Goal: Information Seeking & Learning: Learn about a topic

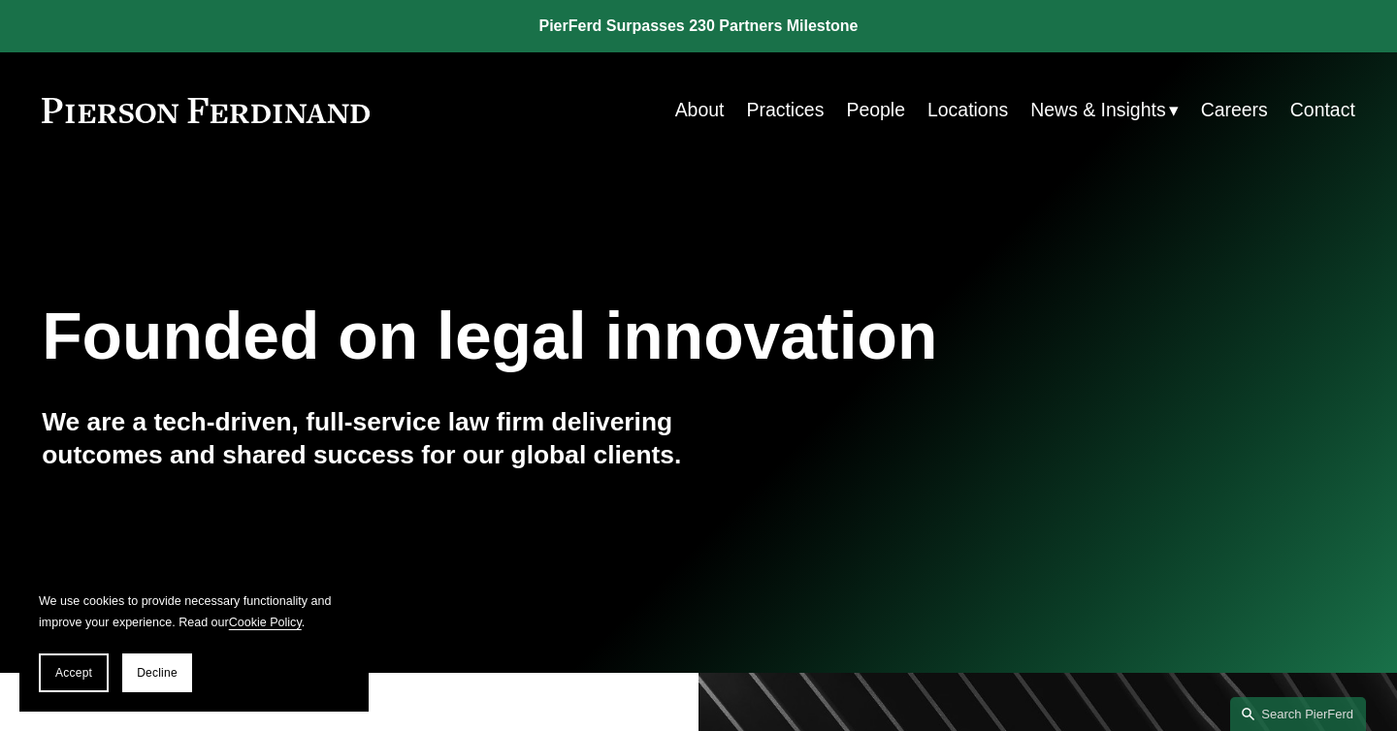
click at [850, 102] on link "People" at bounding box center [875, 110] width 59 height 38
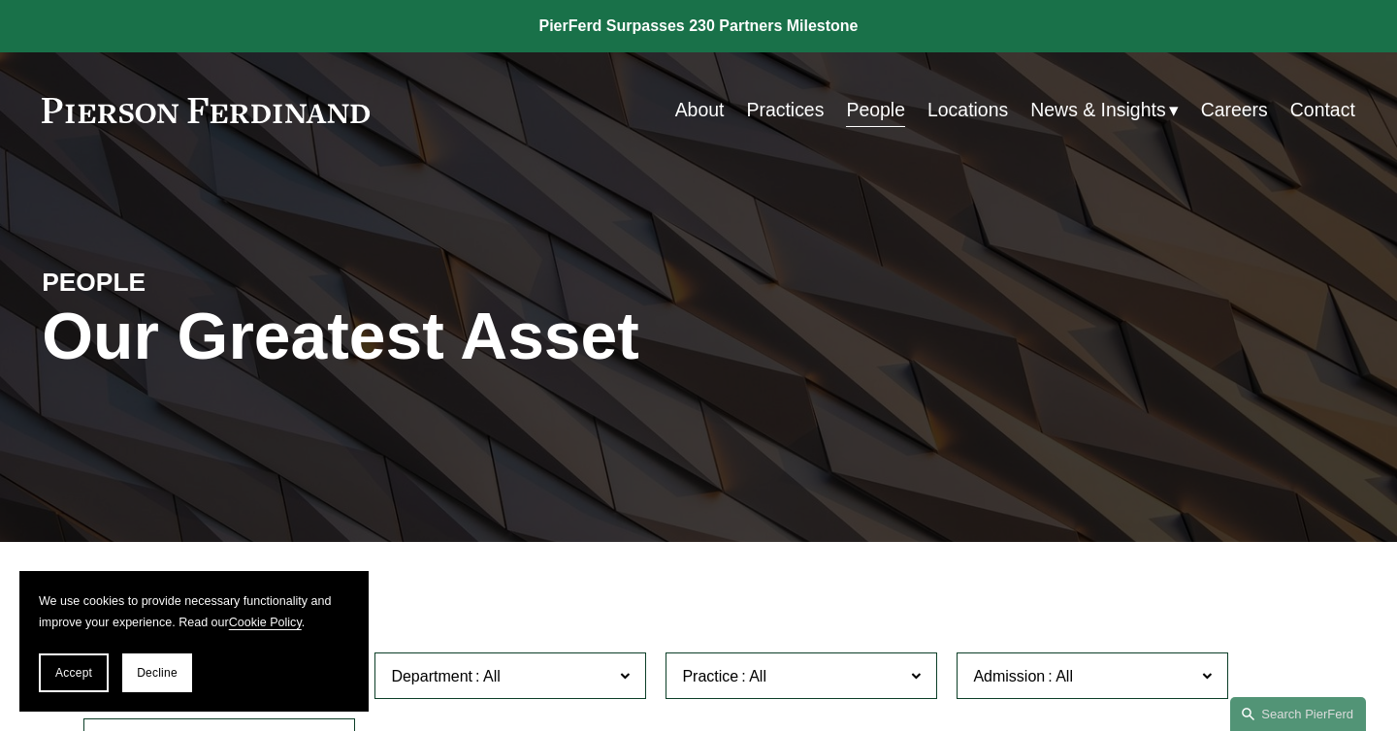
scroll to position [363, 0]
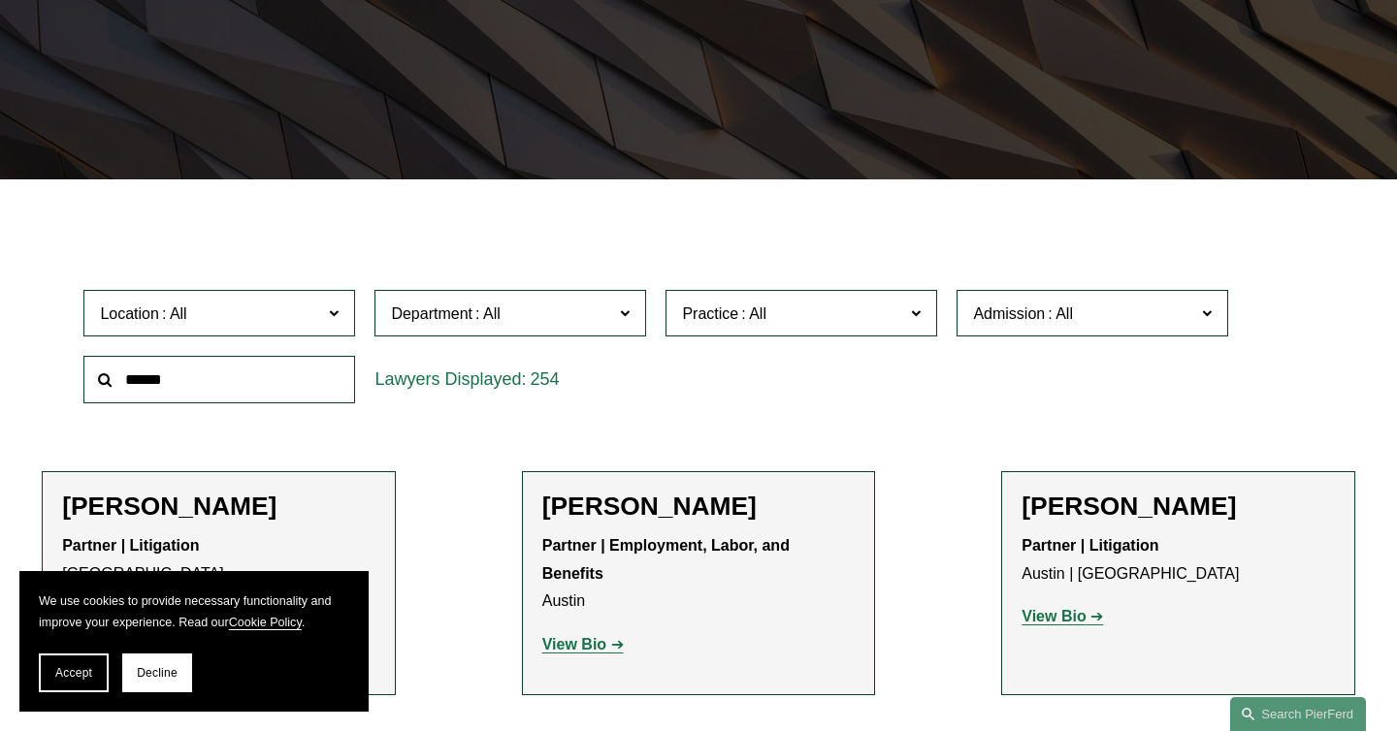
click at [274, 380] on input "text" at bounding box center [219, 380] width 272 height 48
type input "*"
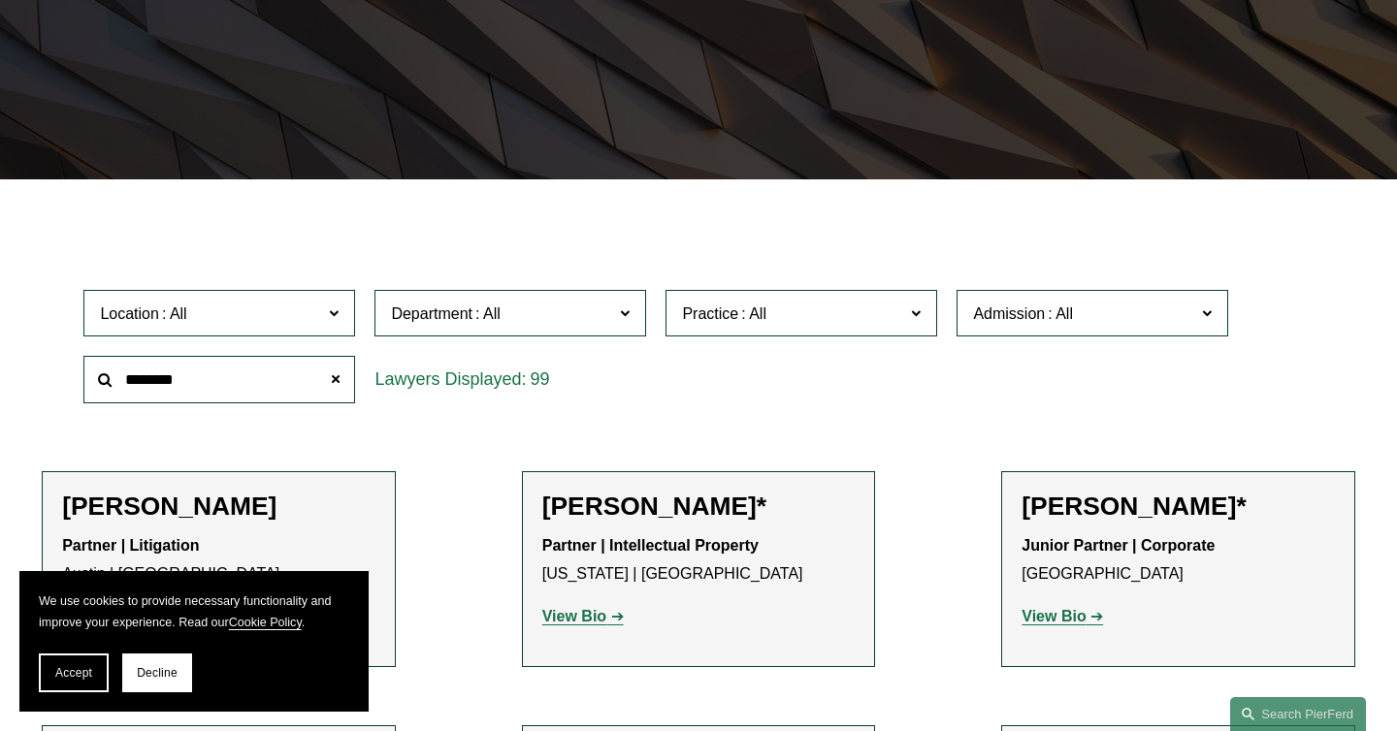
type input "********"
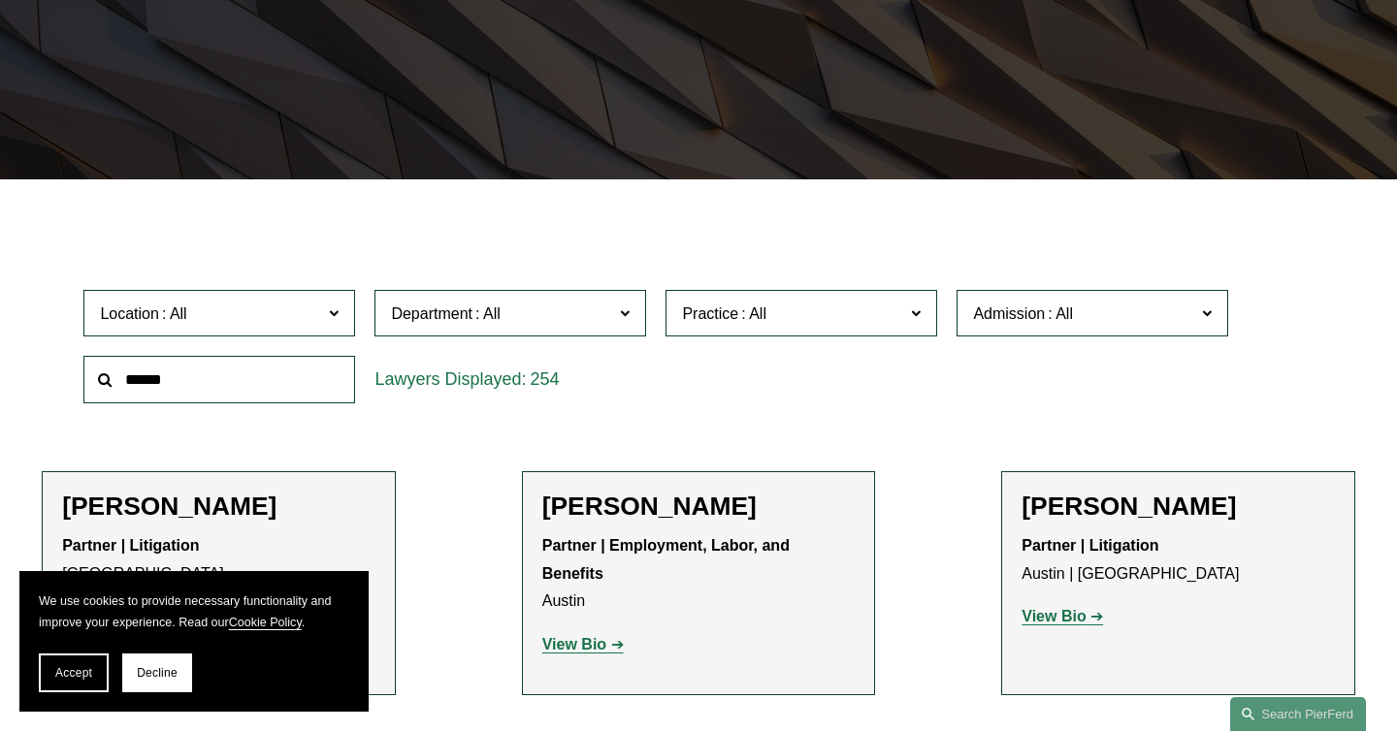
click at [305, 332] on label "Location" at bounding box center [219, 314] width 272 height 48
click at [0, 0] on link "[US_STATE]" at bounding box center [0, 0] width 0 height 0
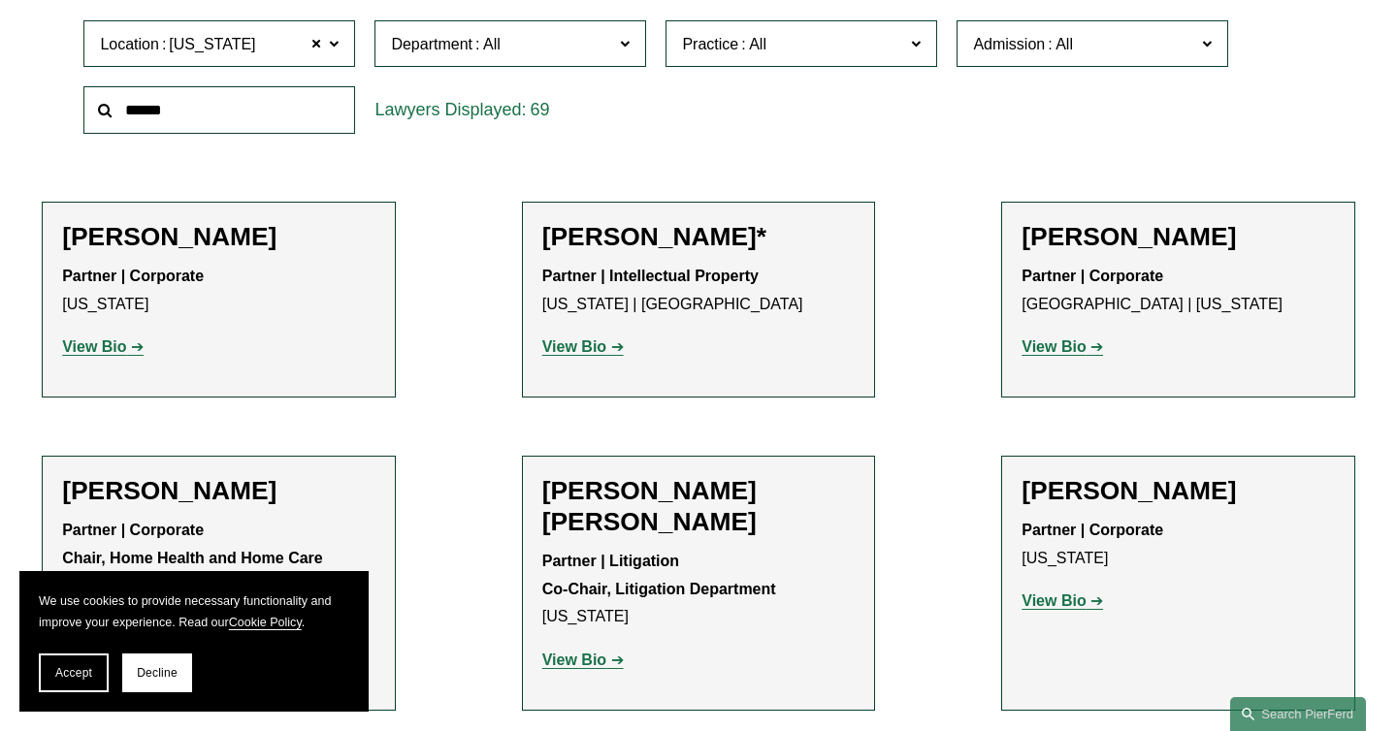
scroll to position [641, 0]
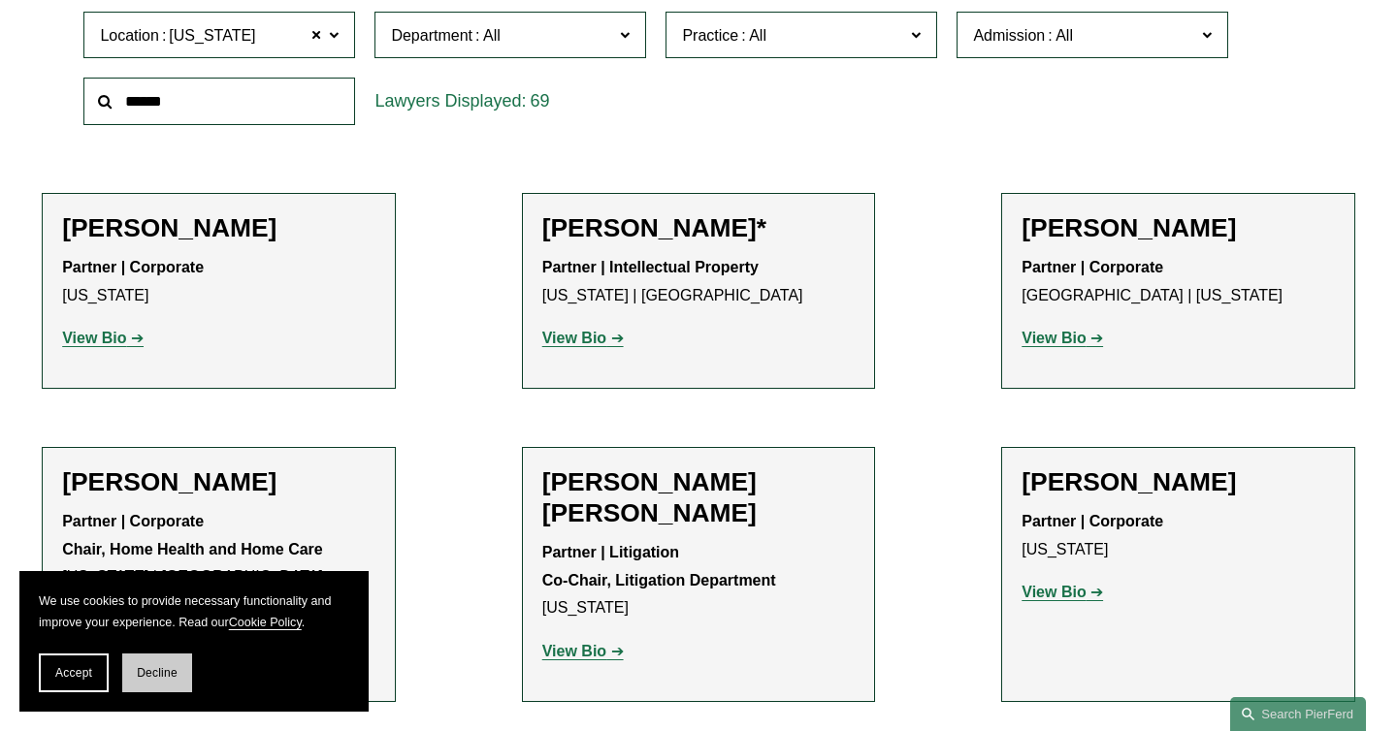
click at [168, 666] on span "Decline" at bounding box center [157, 673] width 41 height 14
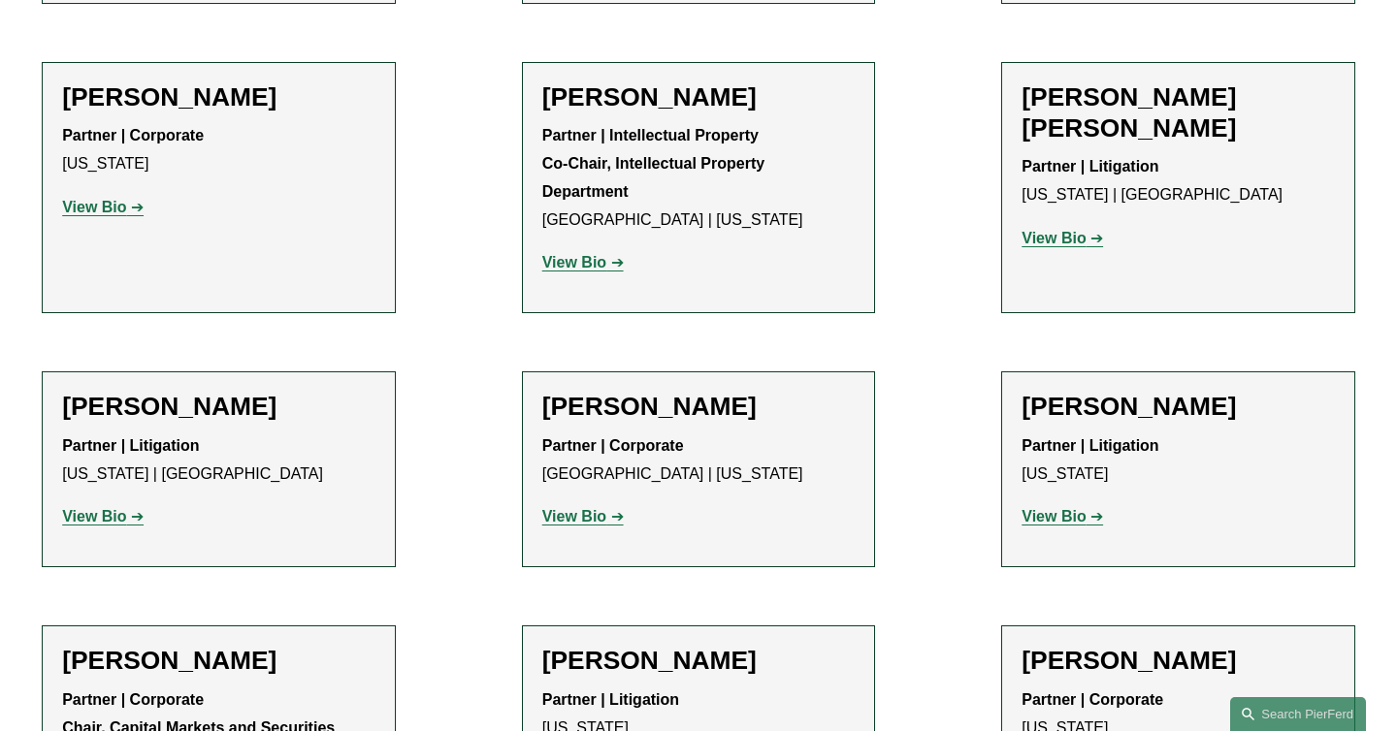
scroll to position [4017, 0]
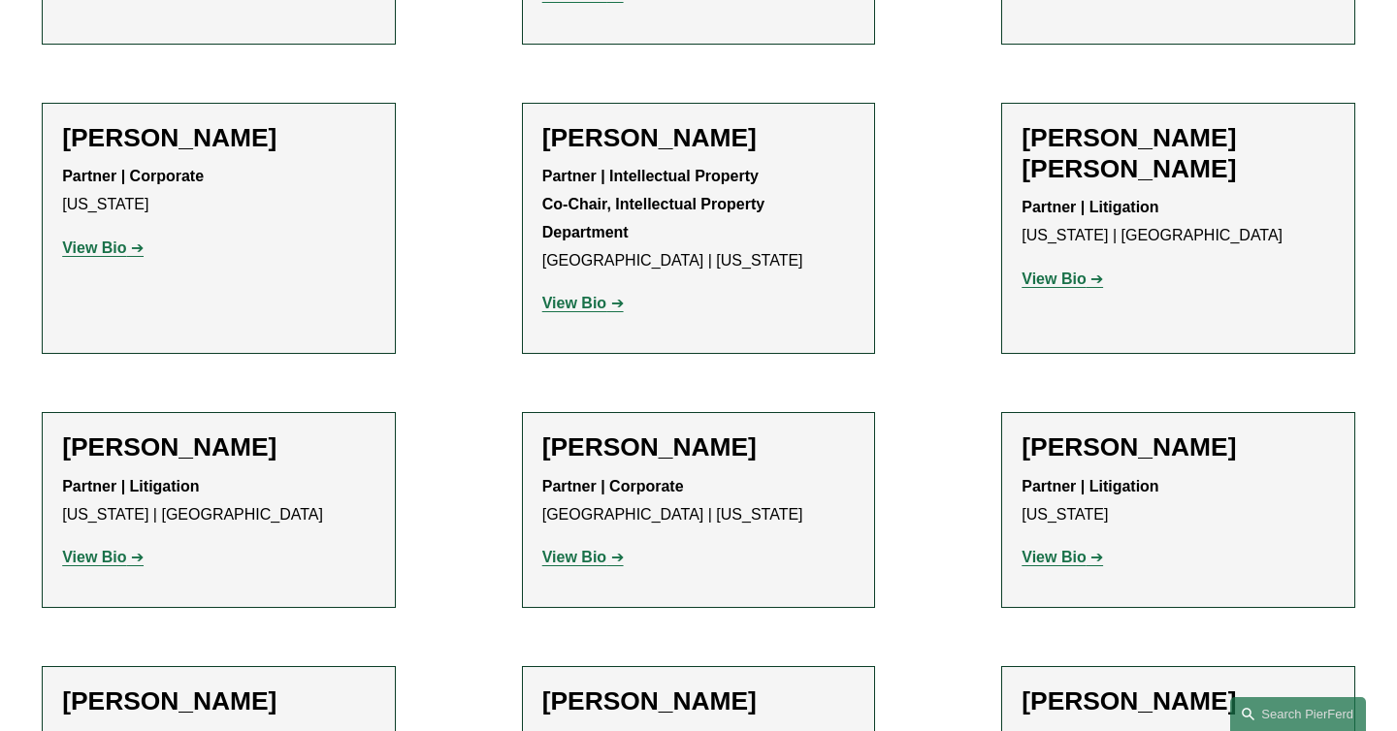
click at [598, 549] on strong "View Bio" at bounding box center [574, 557] width 64 height 16
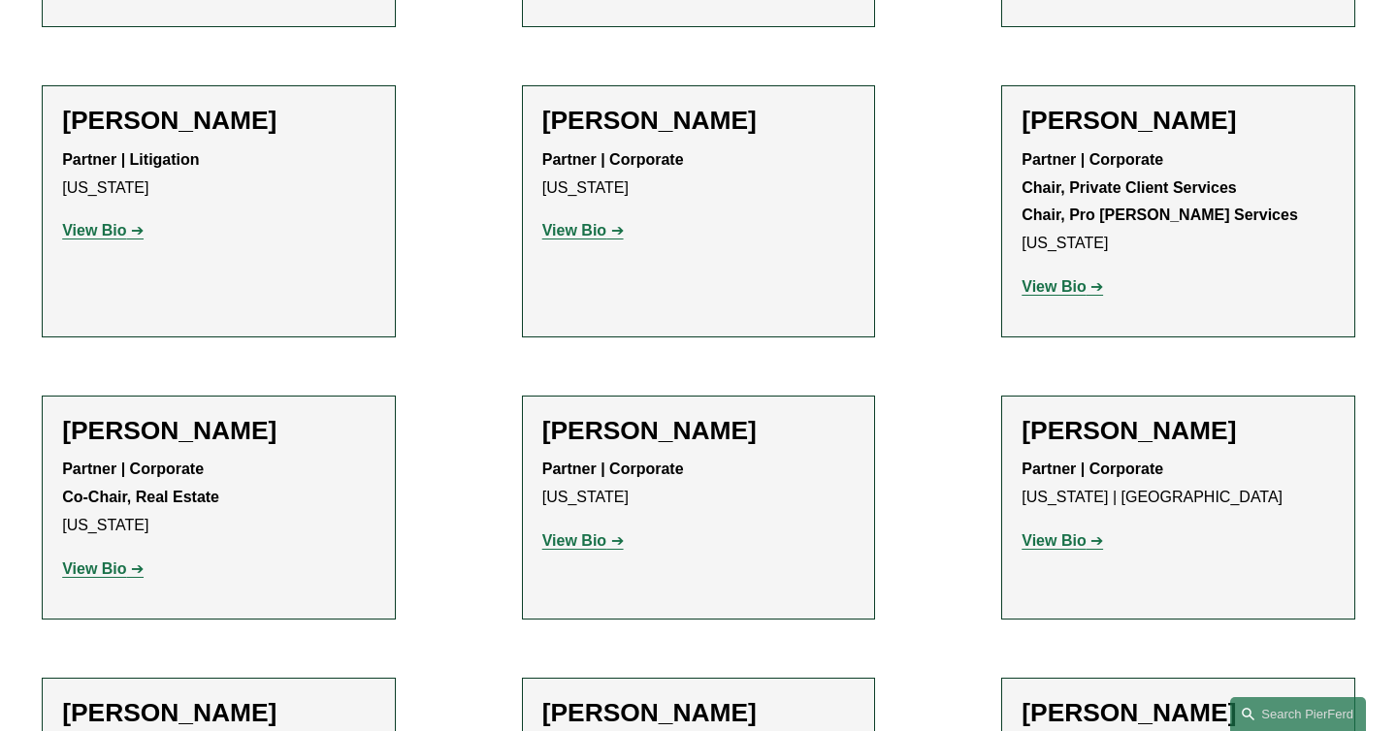
scroll to position [6208, 0]
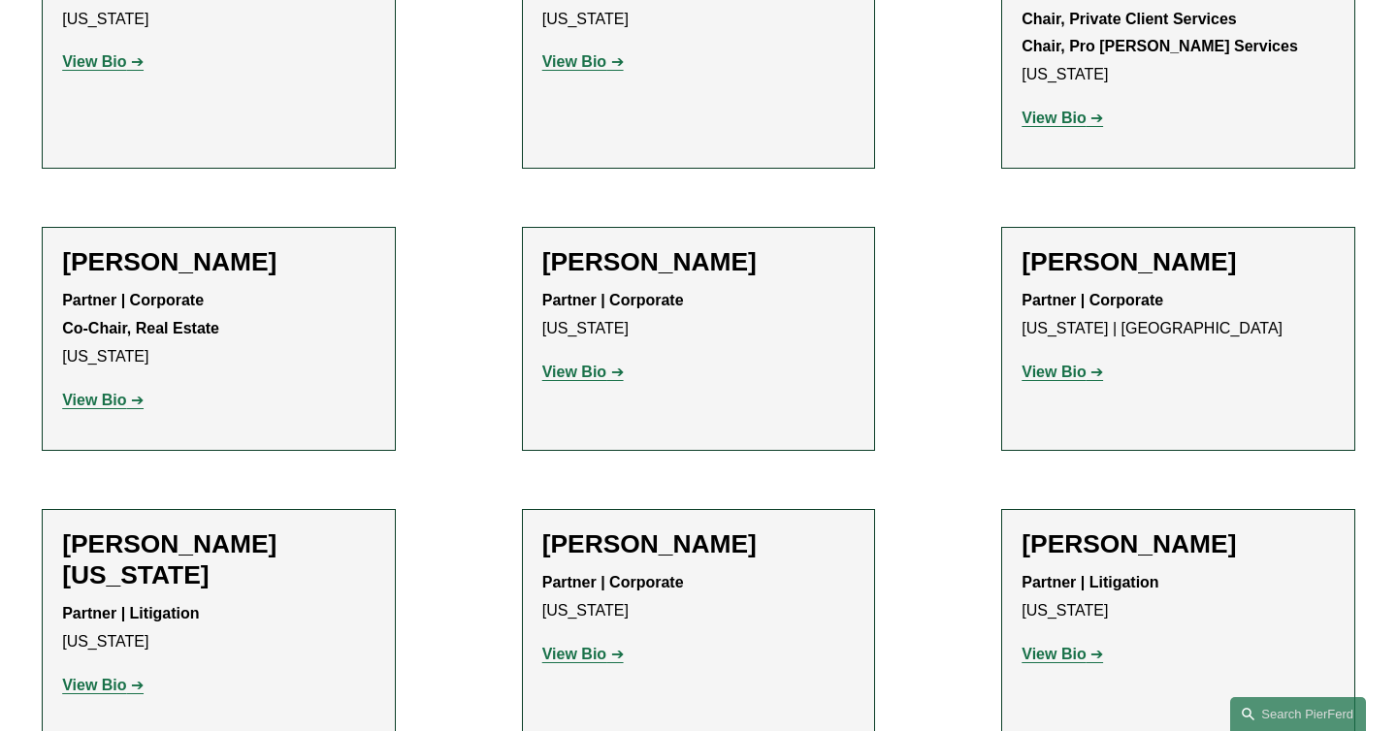
click at [1060, 646] on strong "View Bio" at bounding box center [1053, 654] width 64 height 16
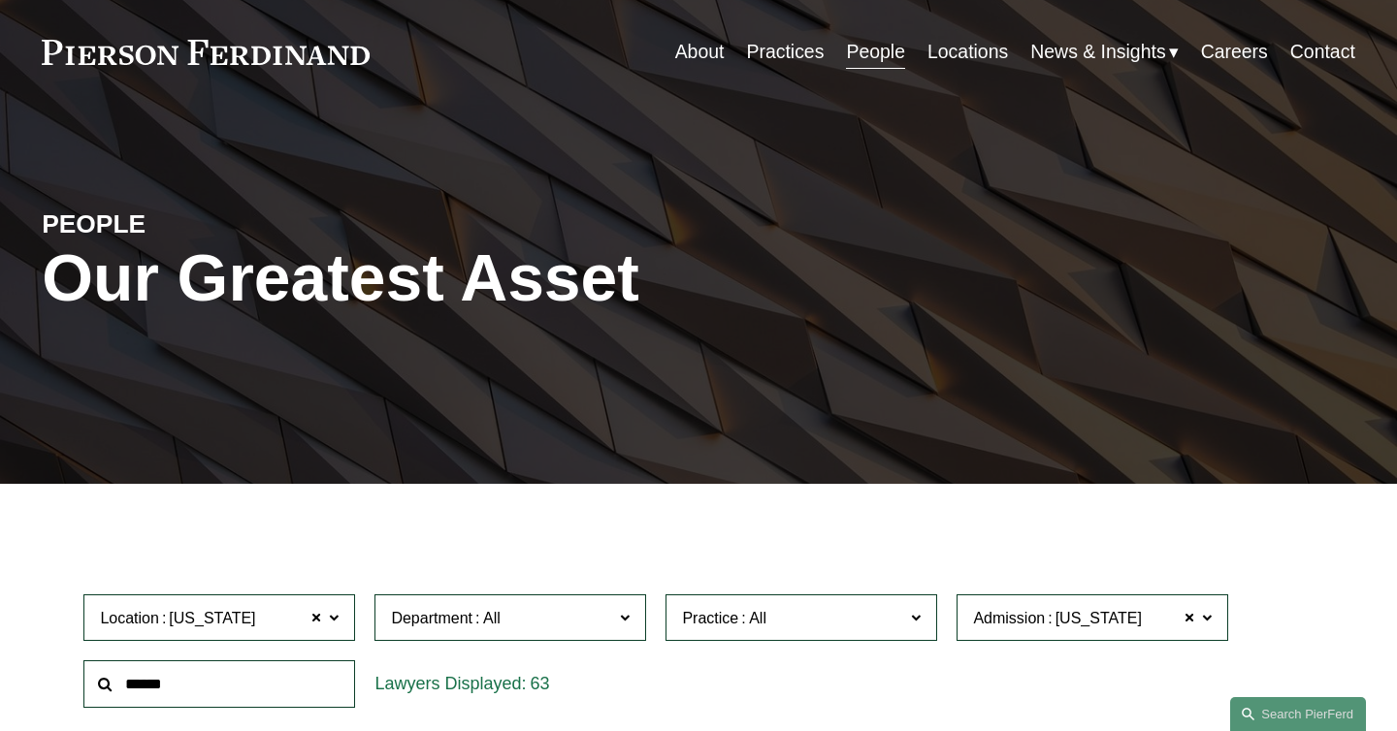
scroll to position [0, 0]
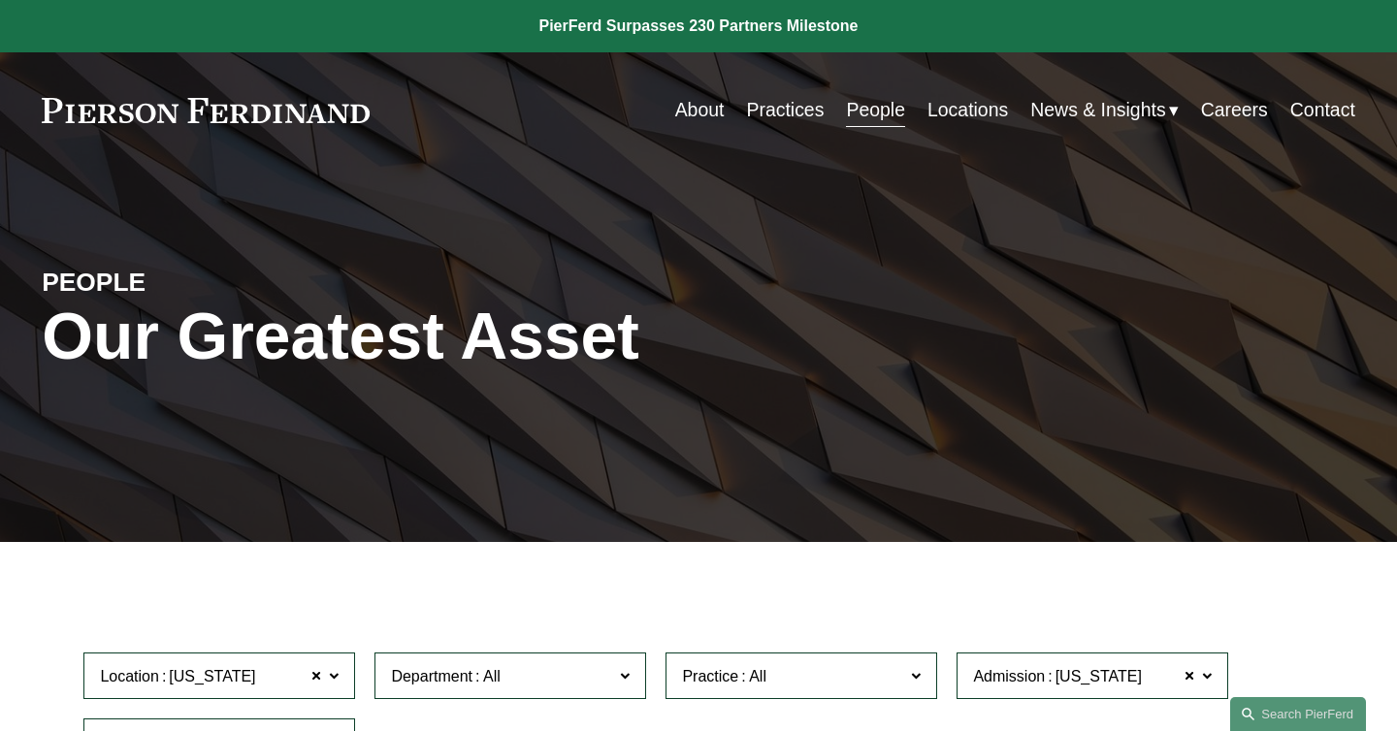
click at [1226, 96] on link "Careers" at bounding box center [1234, 110] width 67 height 38
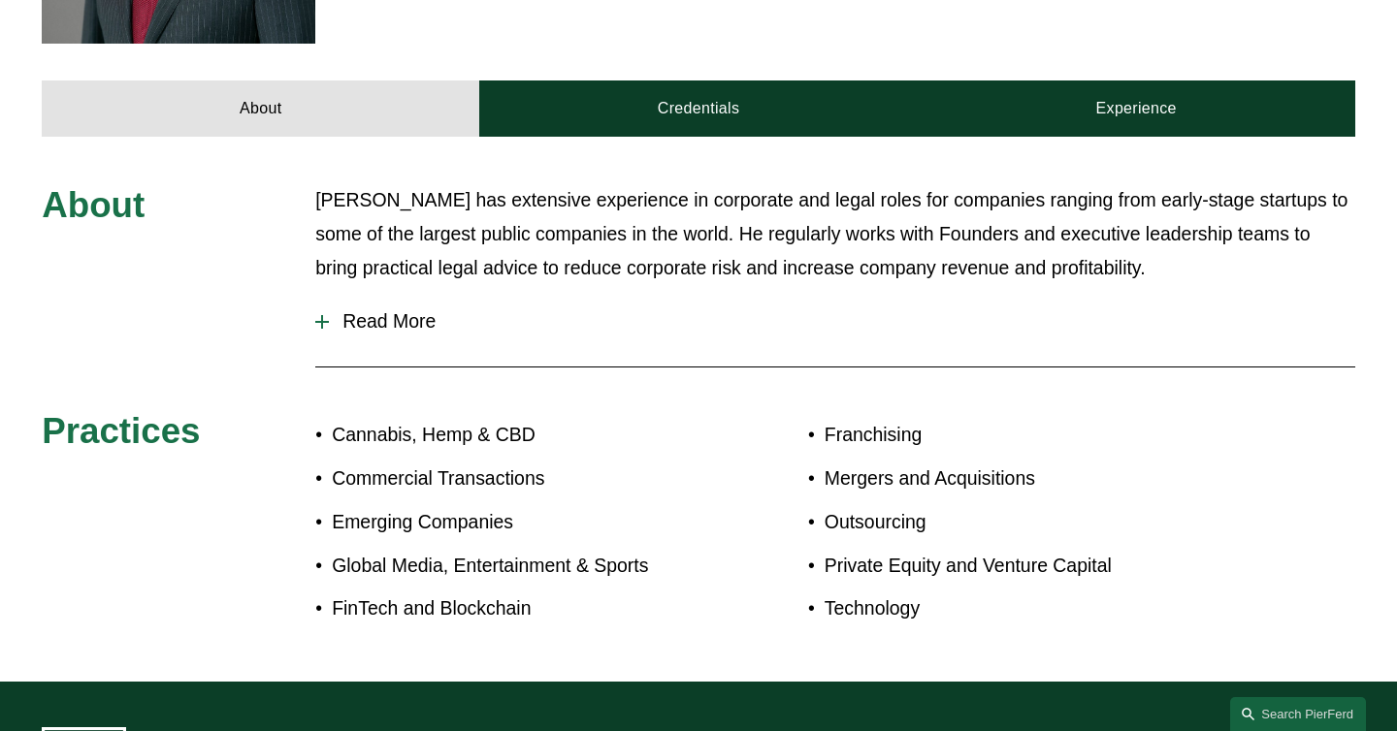
scroll to position [680, 0]
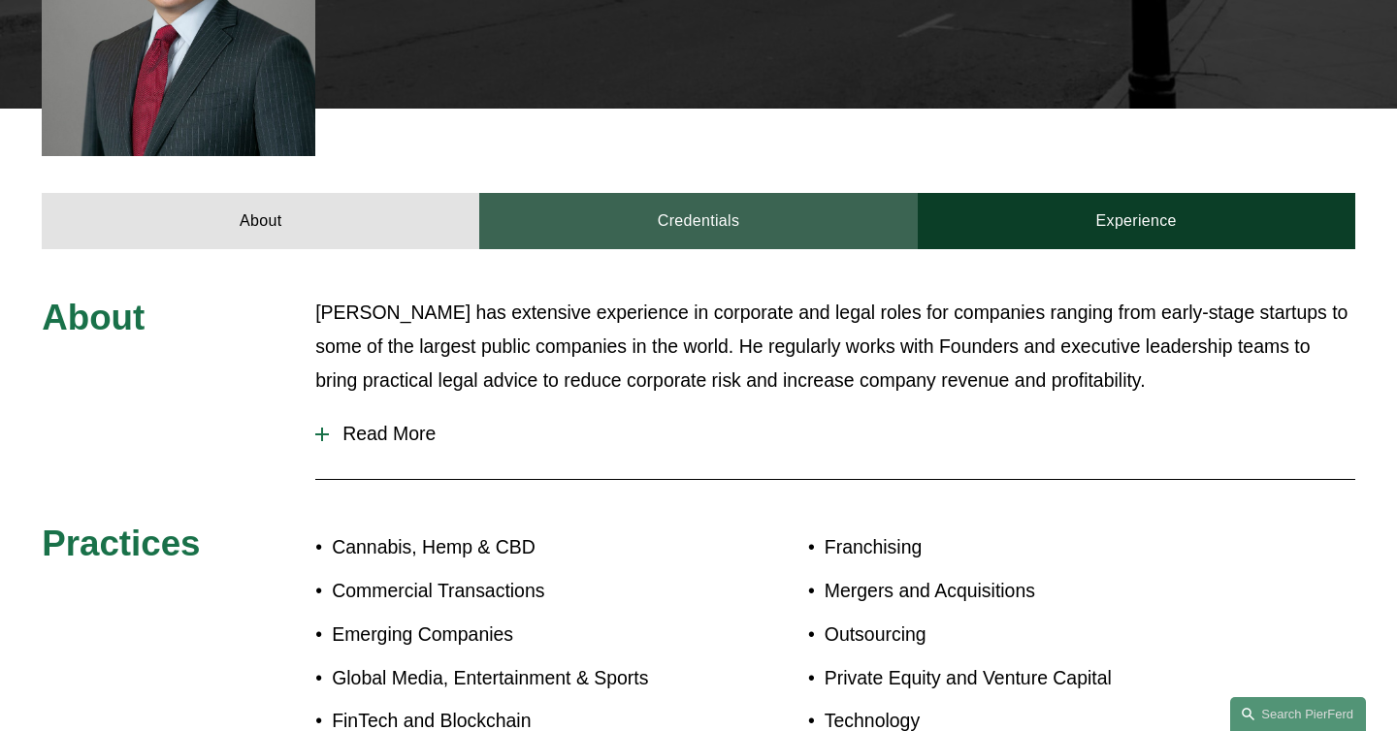
click at [641, 193] on link "Credentials" at bounding box center [697, 221] width 437 height 56
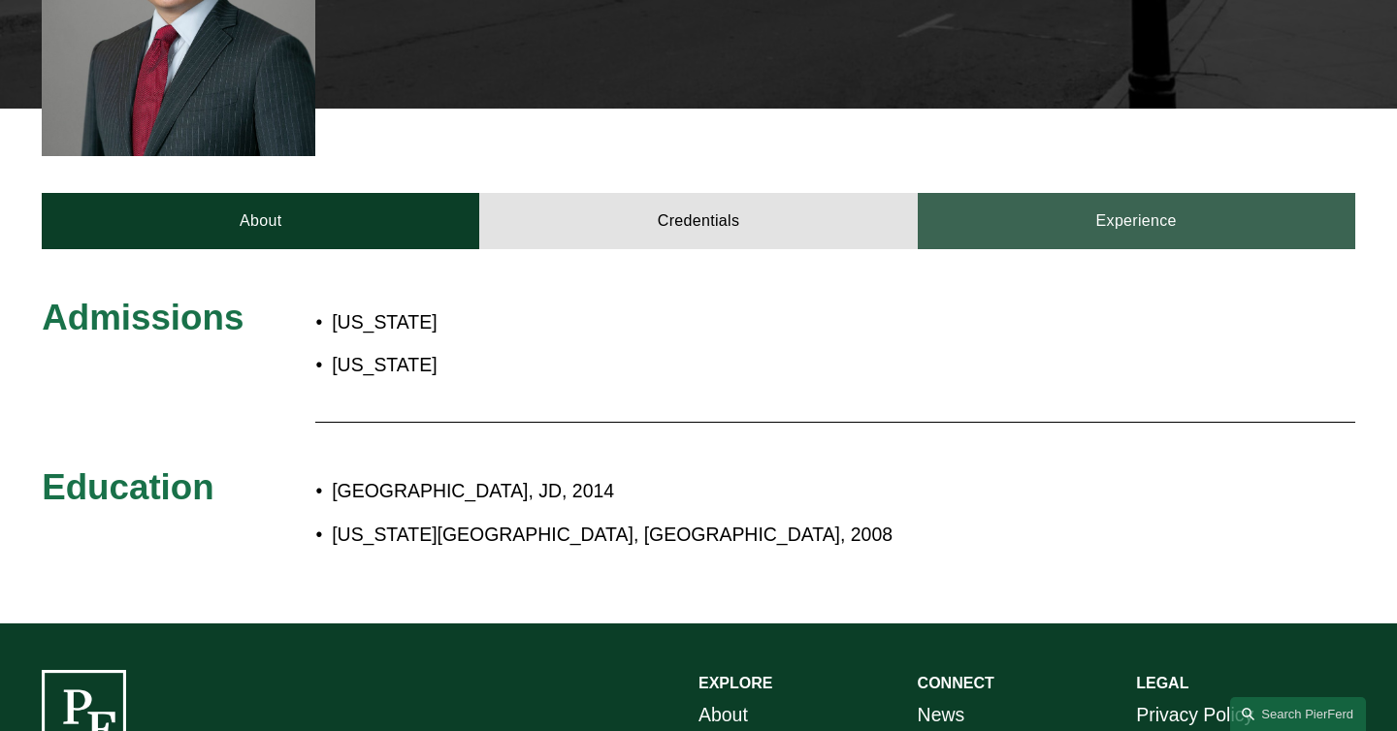
click at [1122, 193] on link "Experience" at bounding box center [1136, 221] width 437 height 56
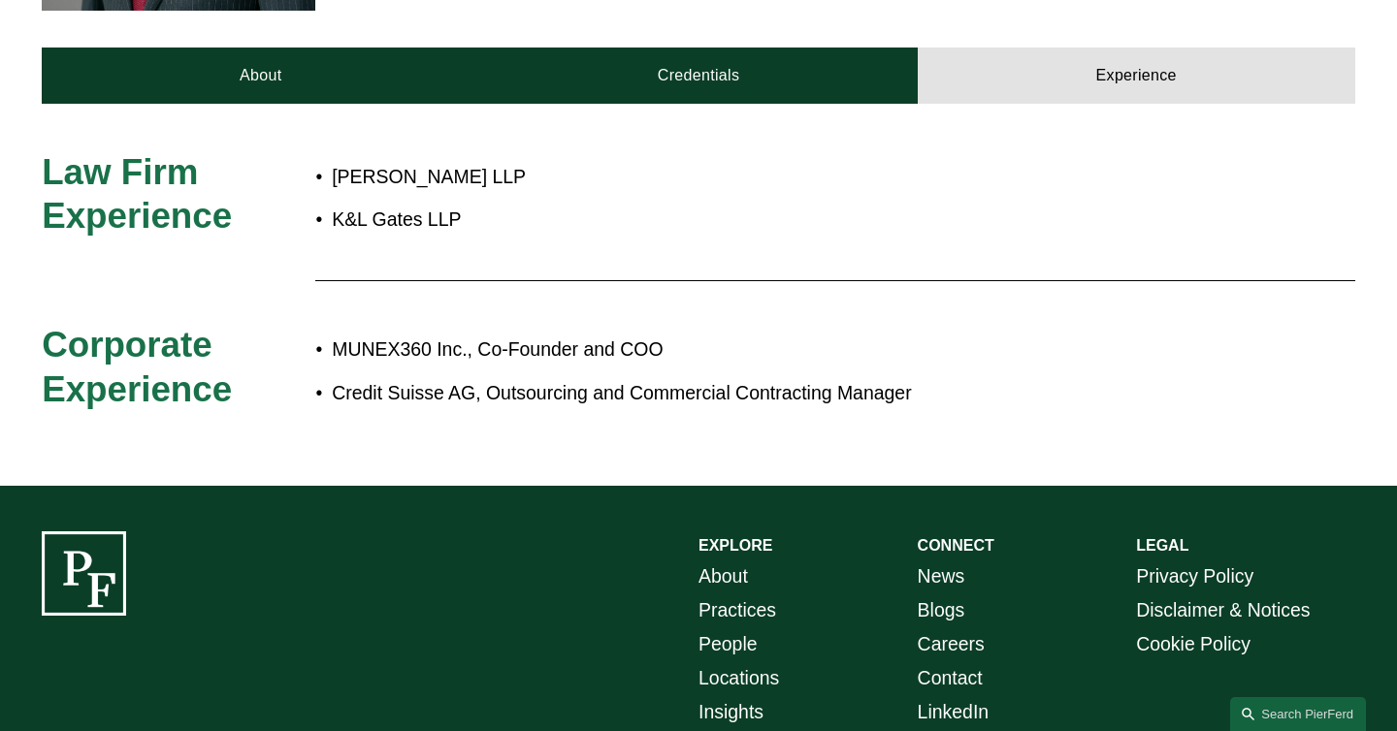
scroll to position [926, 0]
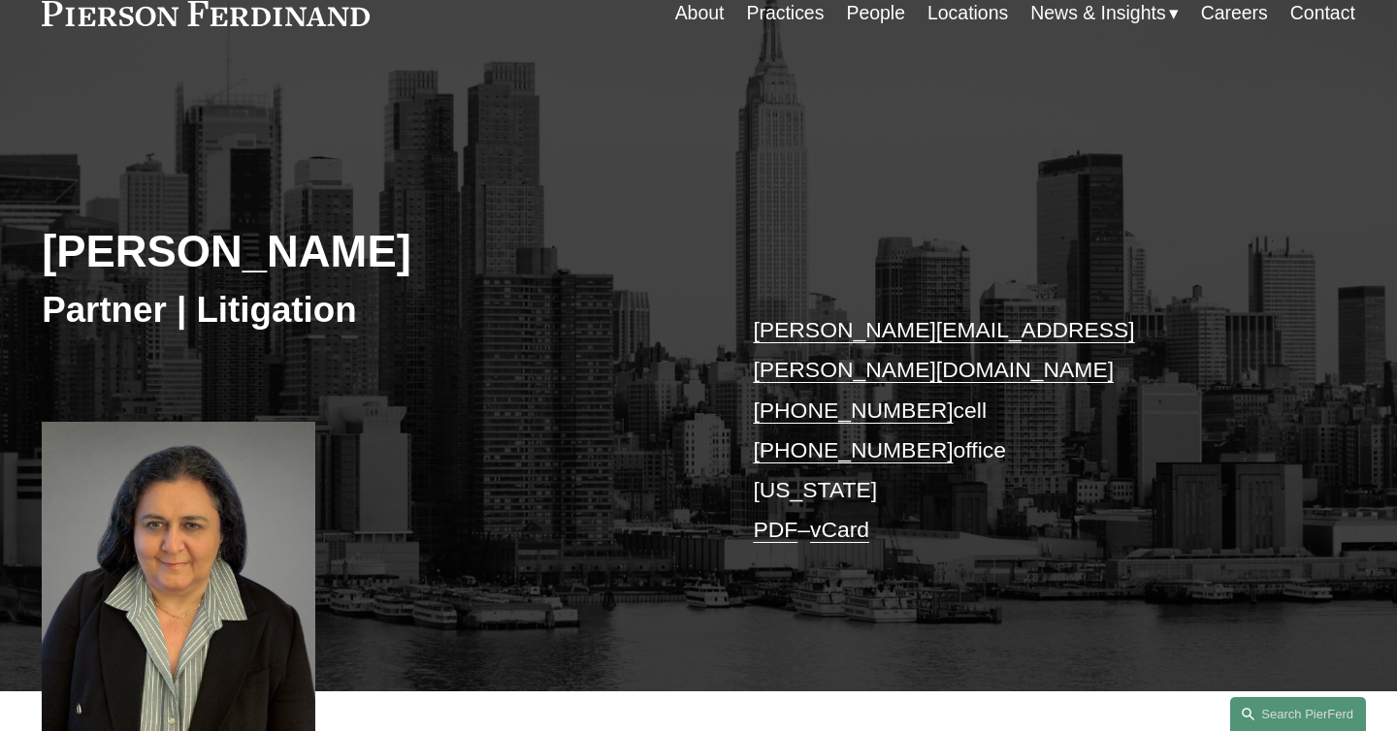
scroll to position [363, 0]
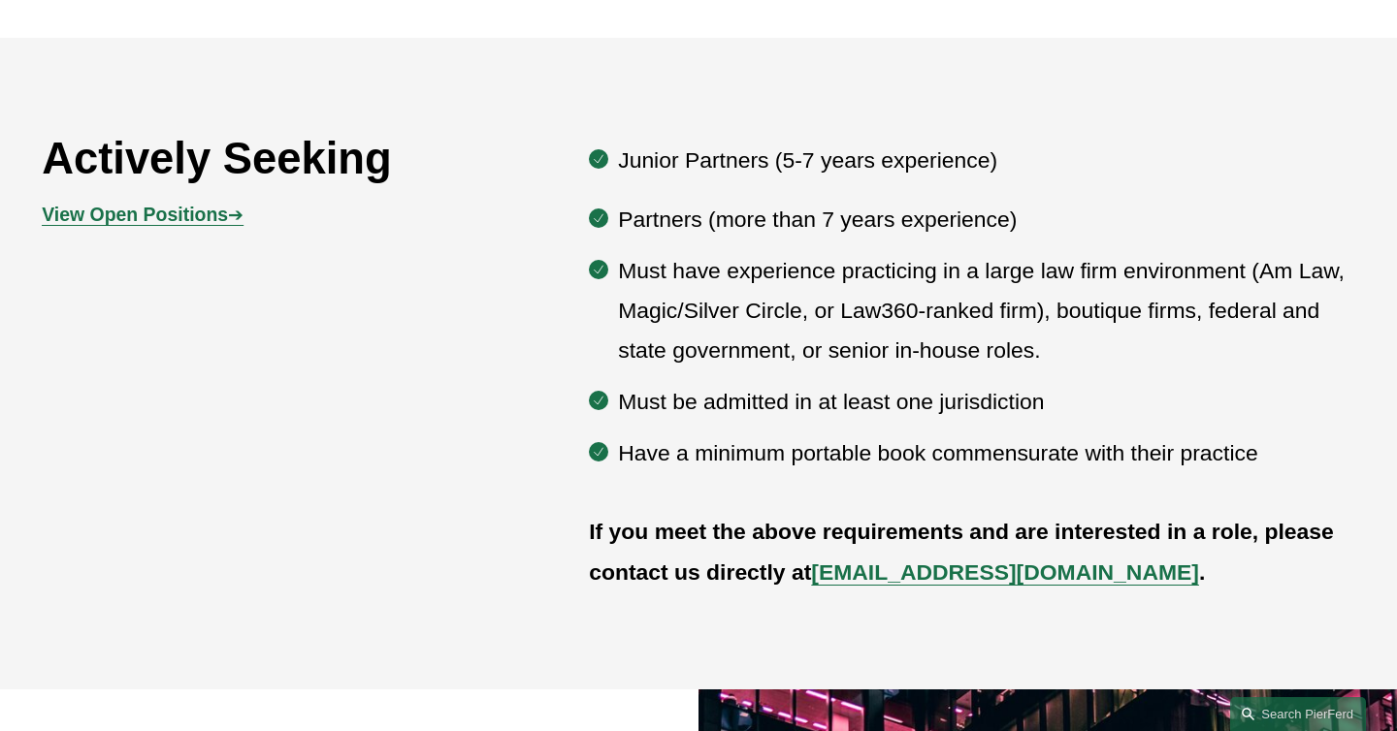
scroll to position [961, 0]
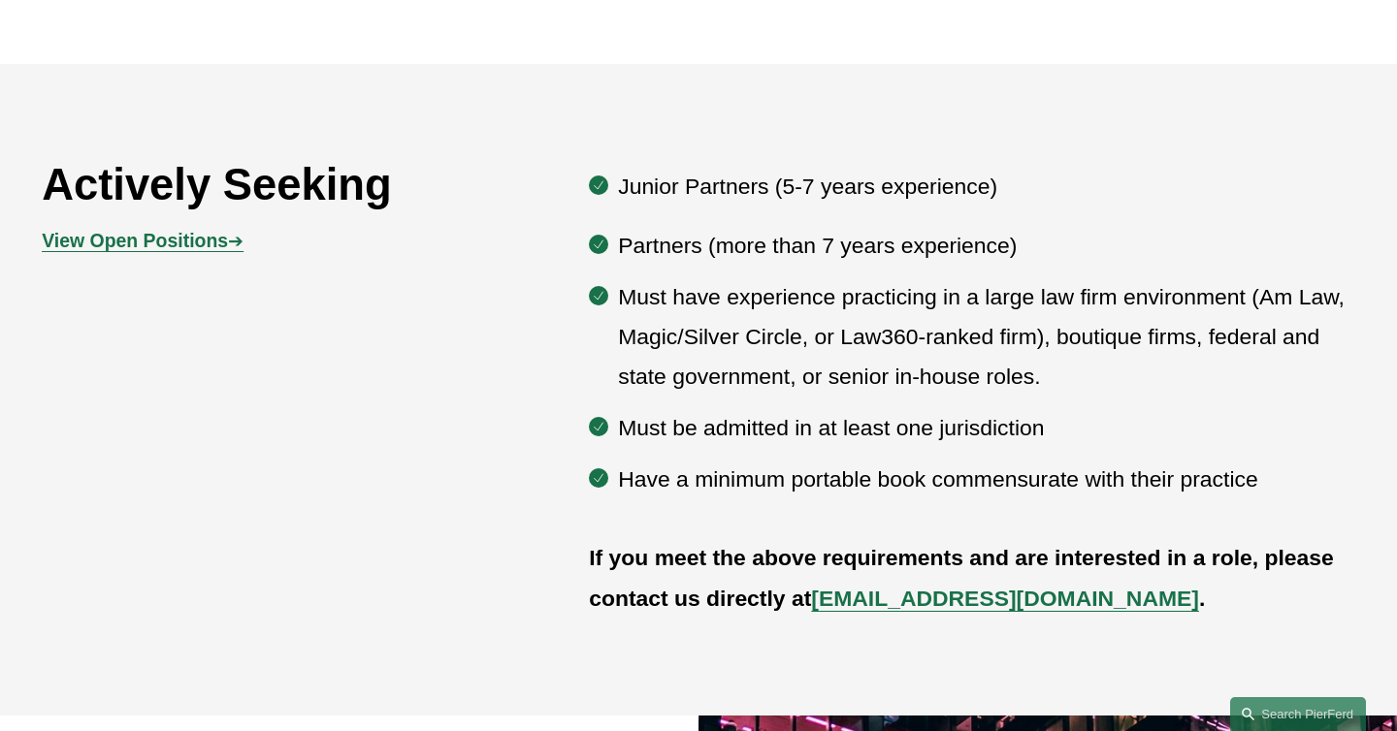
click at [192, 242] on strong "View Open Positions" at bounding box center [135, 240] width 186 height 21
